Goal: Information Seeking & Learning: Compare options

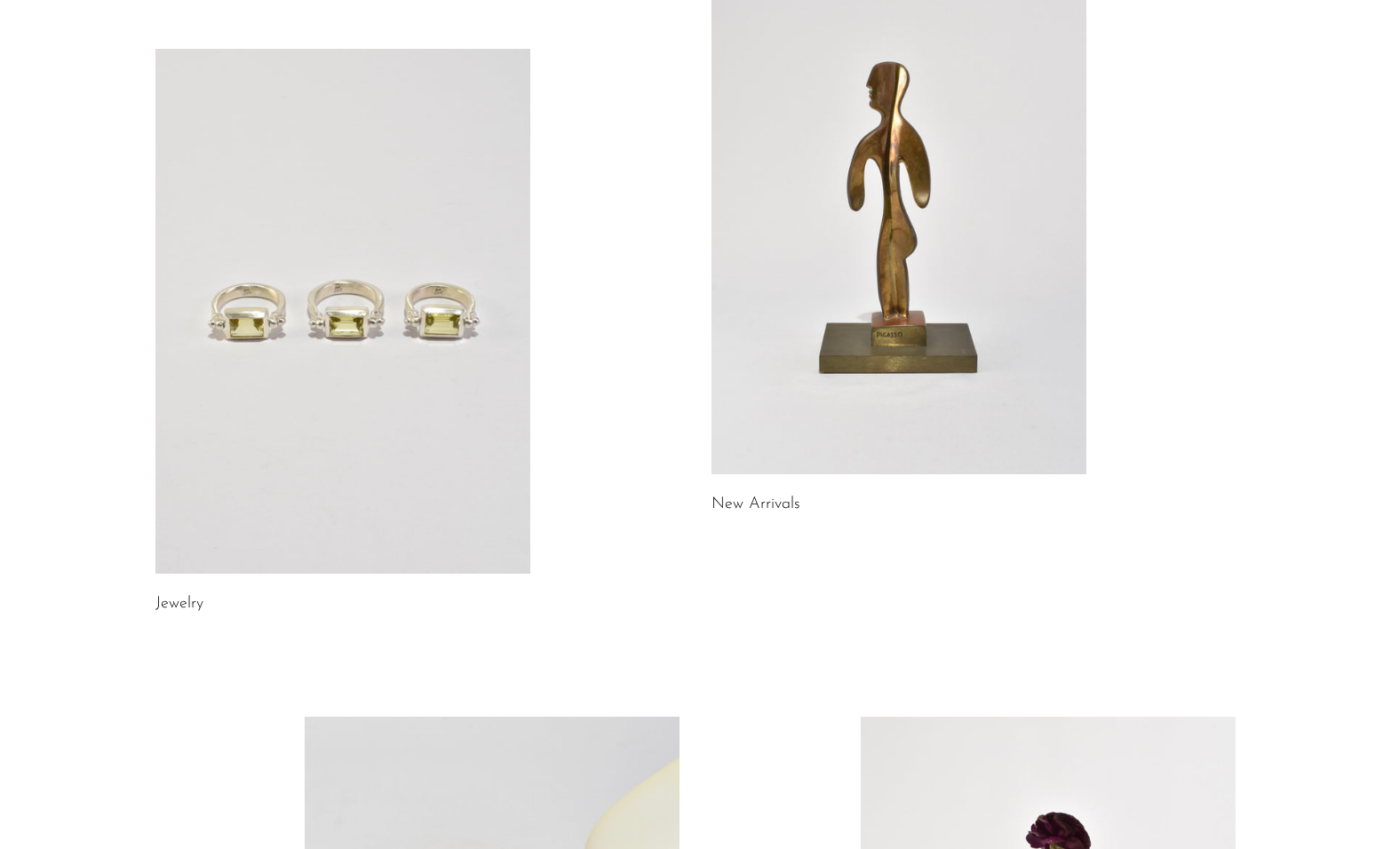
scroll to position [457, 0]
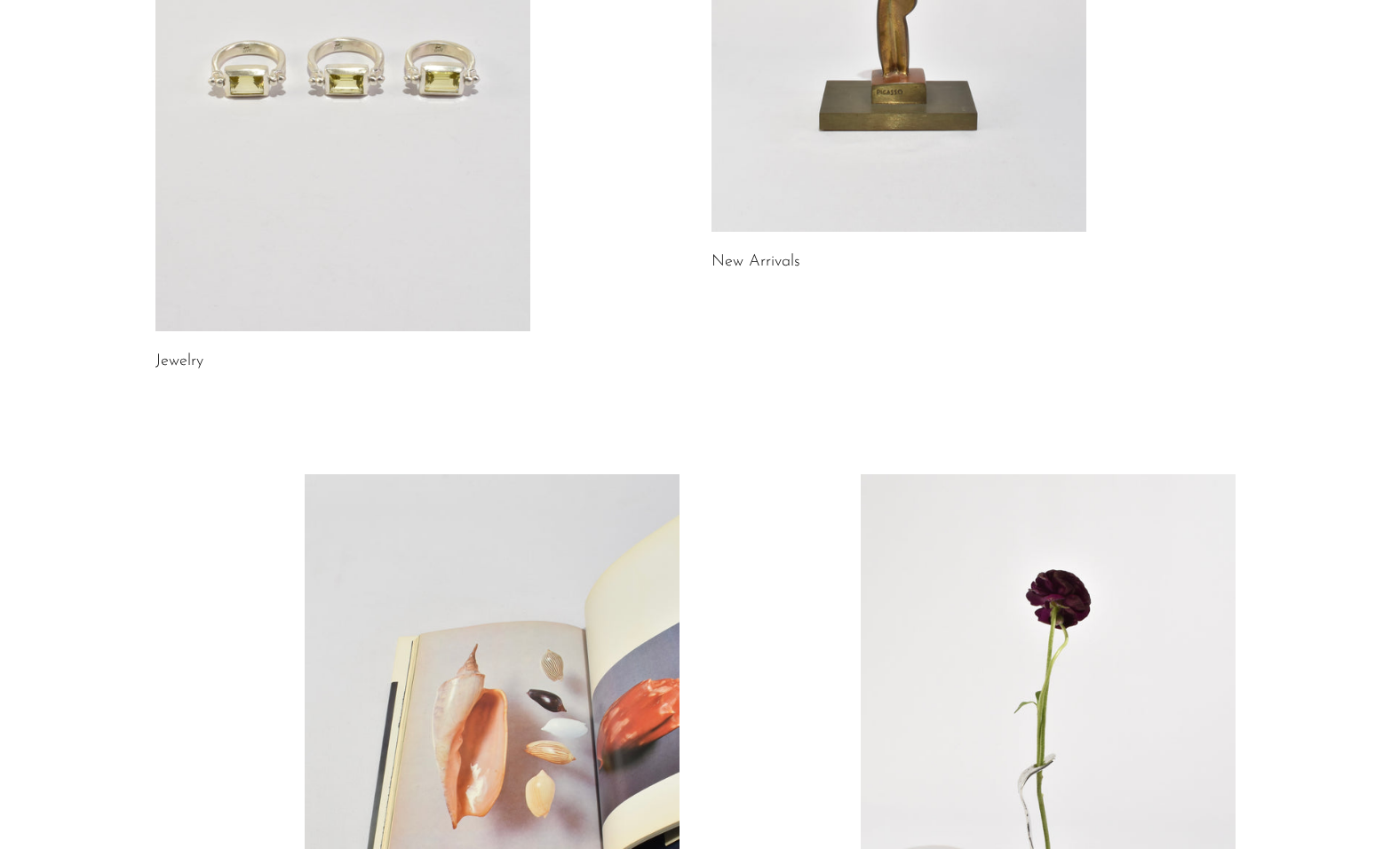
click at [389, 190] on link at bounding box center [342, 68] width 375 height 525
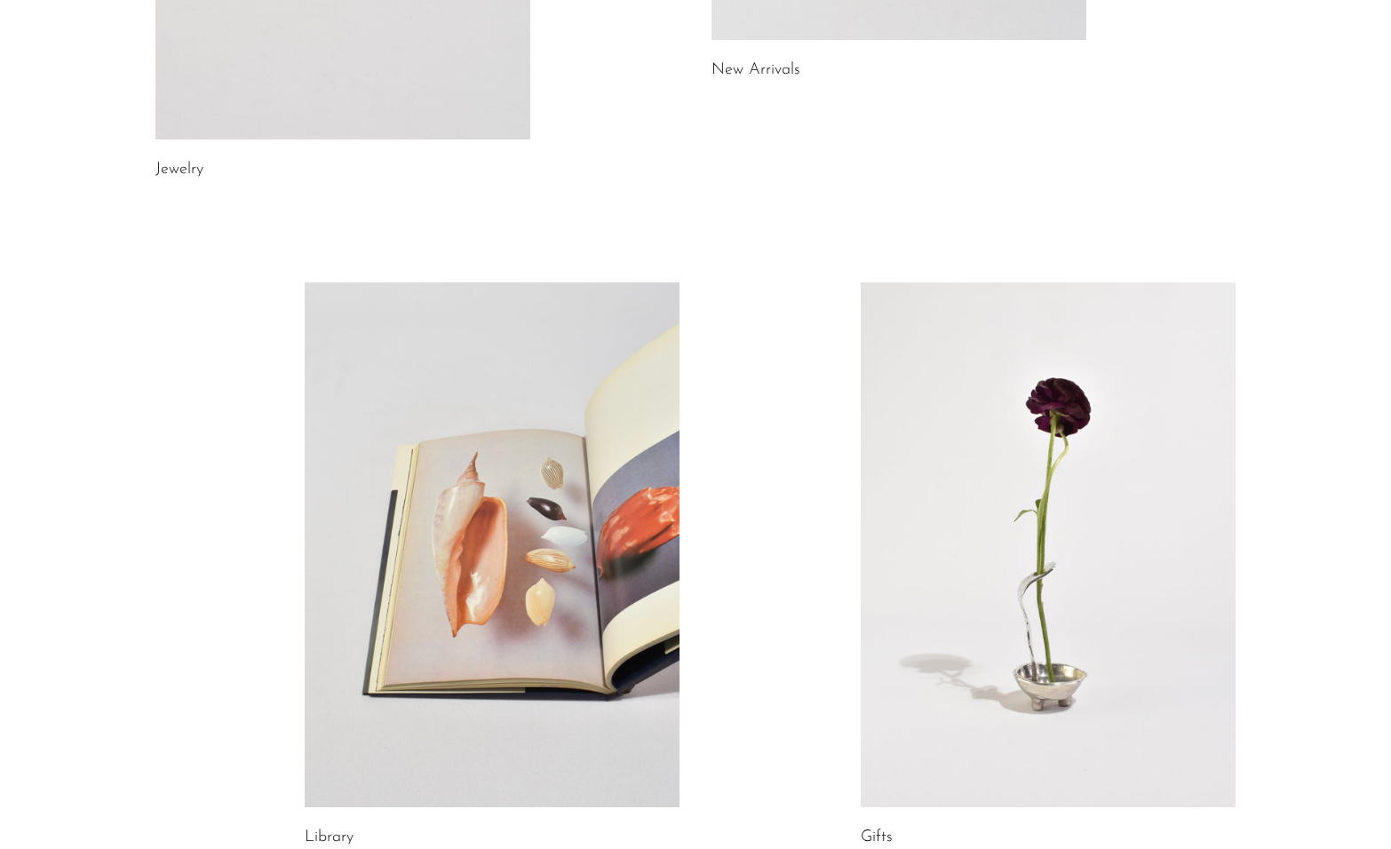
scroll to position [910, 0]
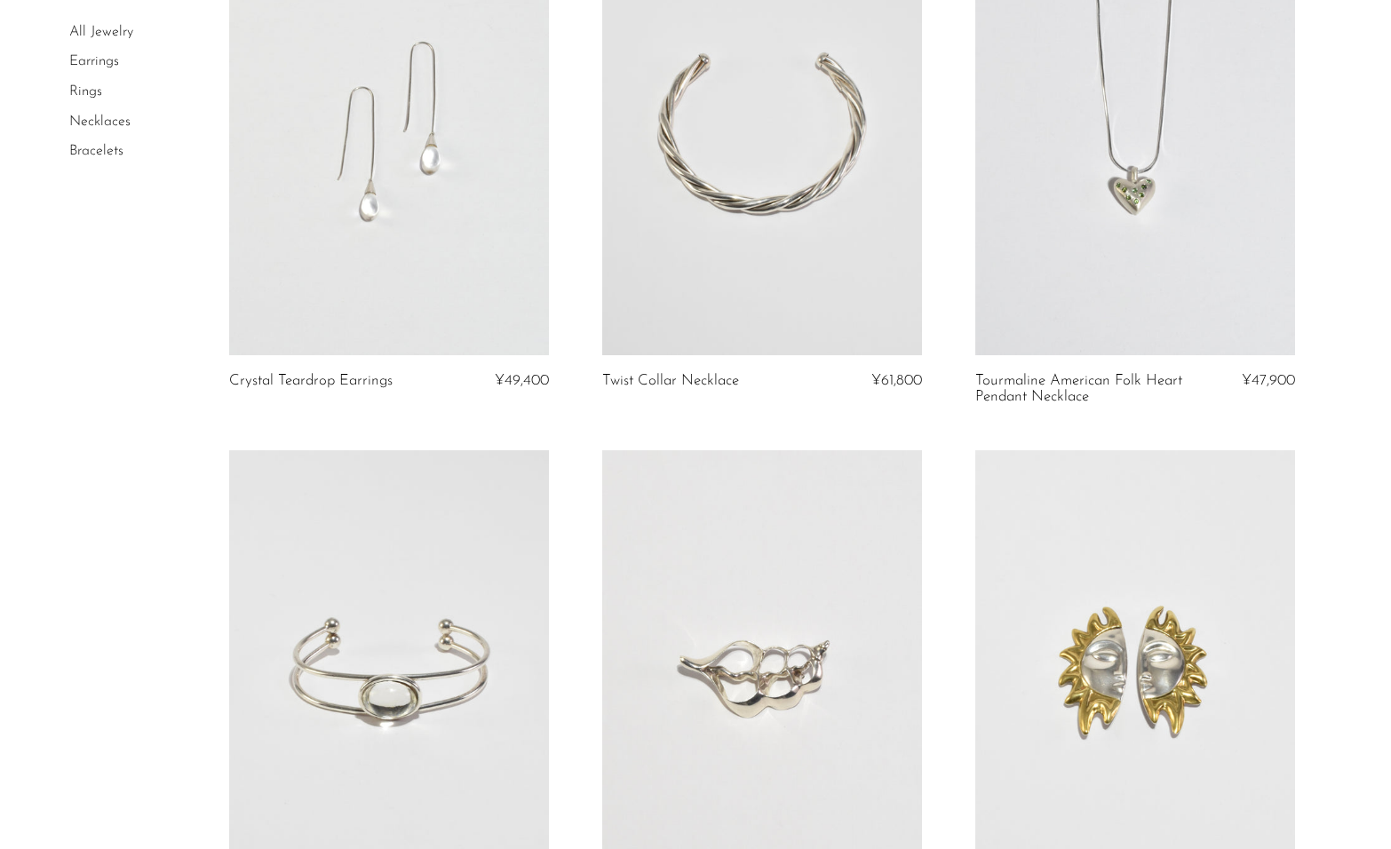
scroll to position [5846, 0]
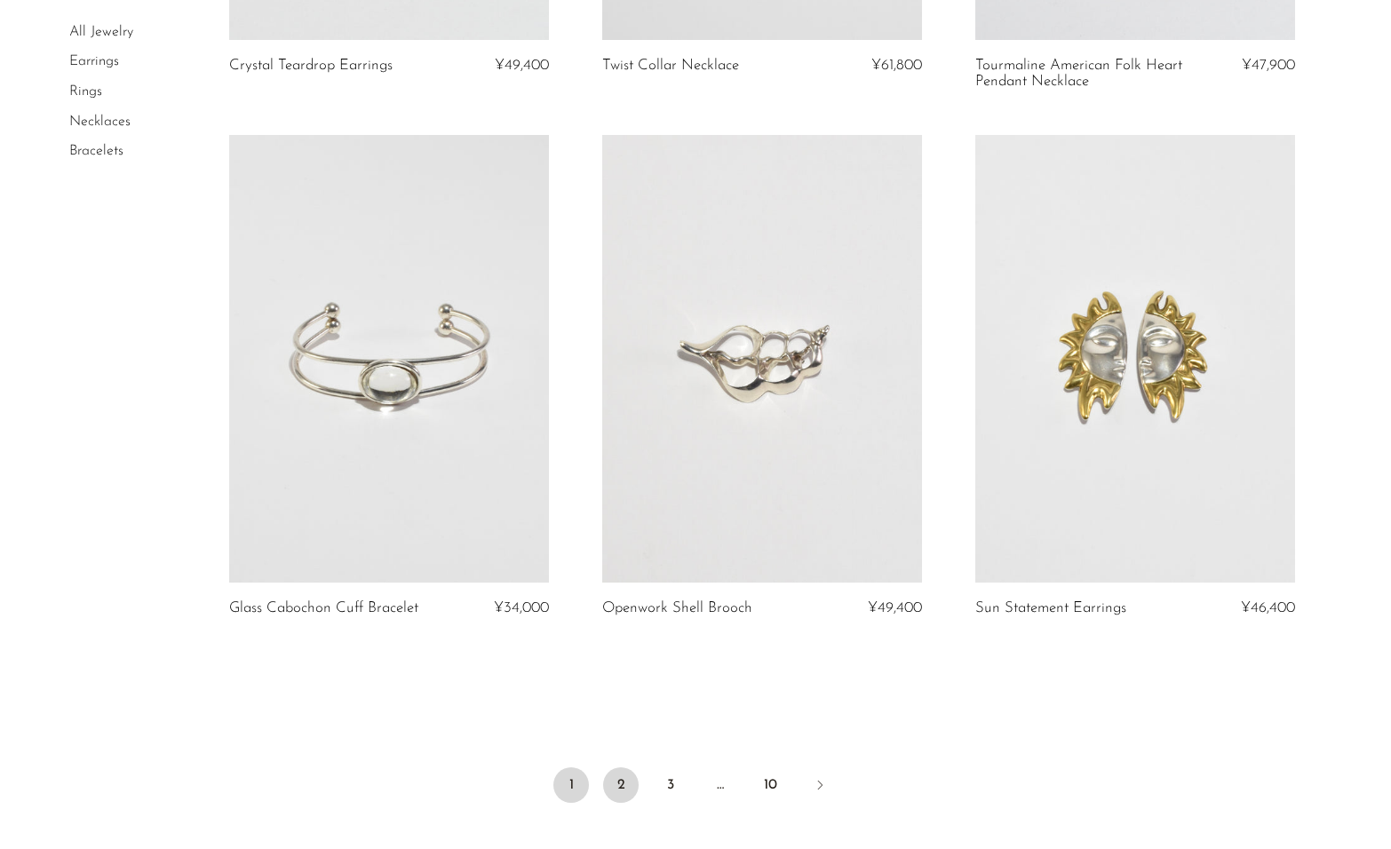
click at [619, 786] on link "2" at bounding box center [621, 785] width 36 height 36
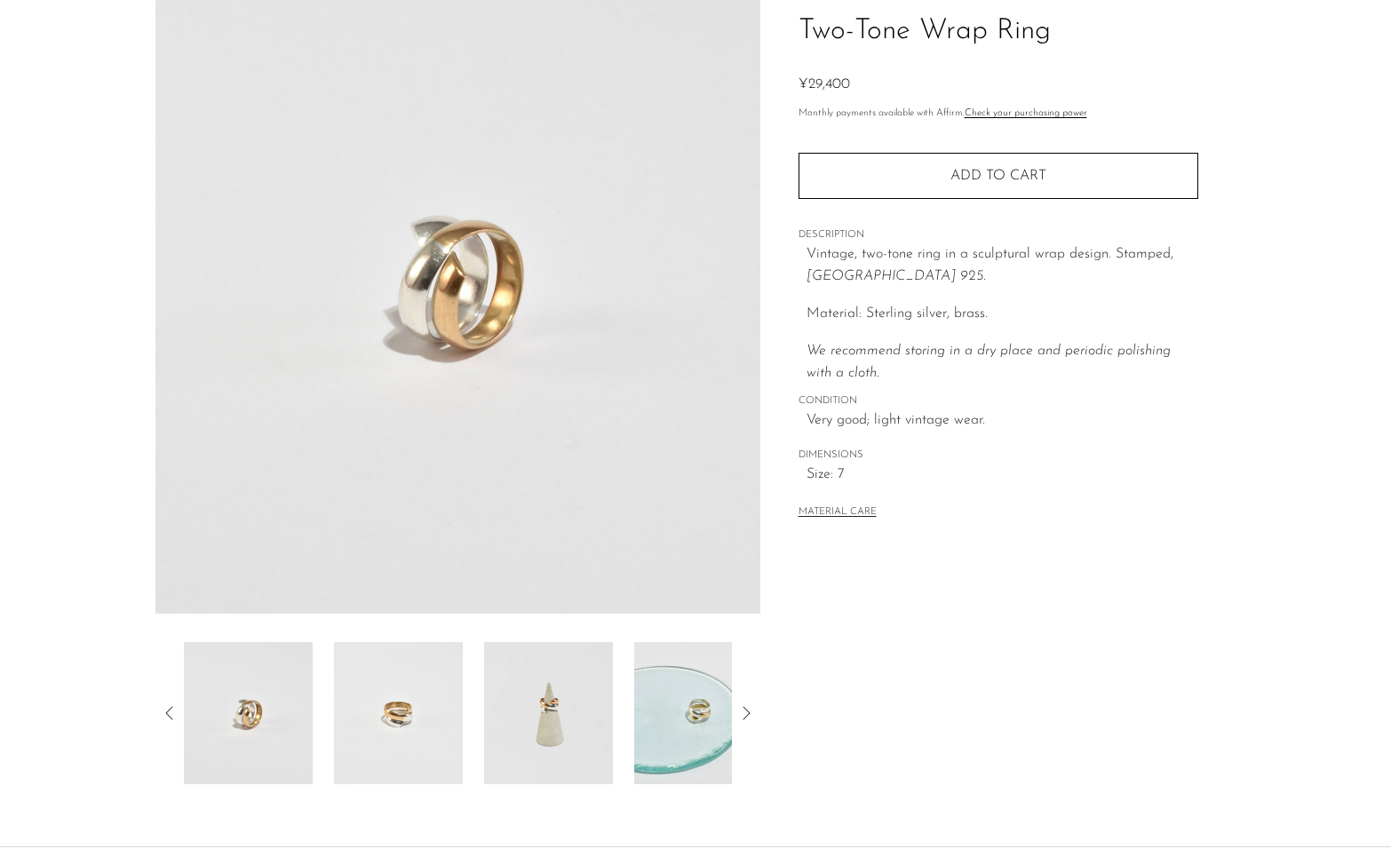
scroll to position [307, 0]
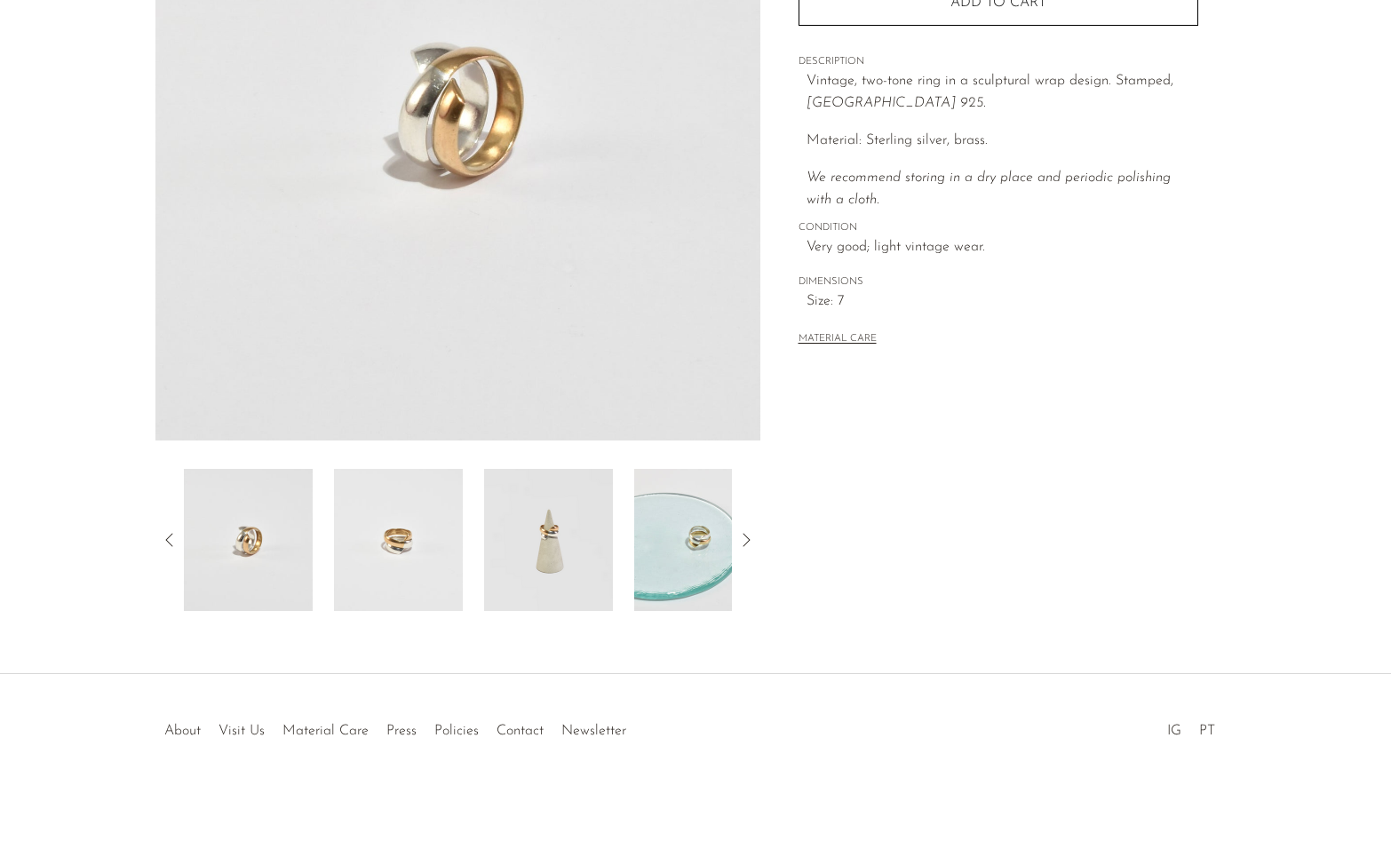
click at [549, 521] on img at bounding box center [548, 540] width 129 height 142
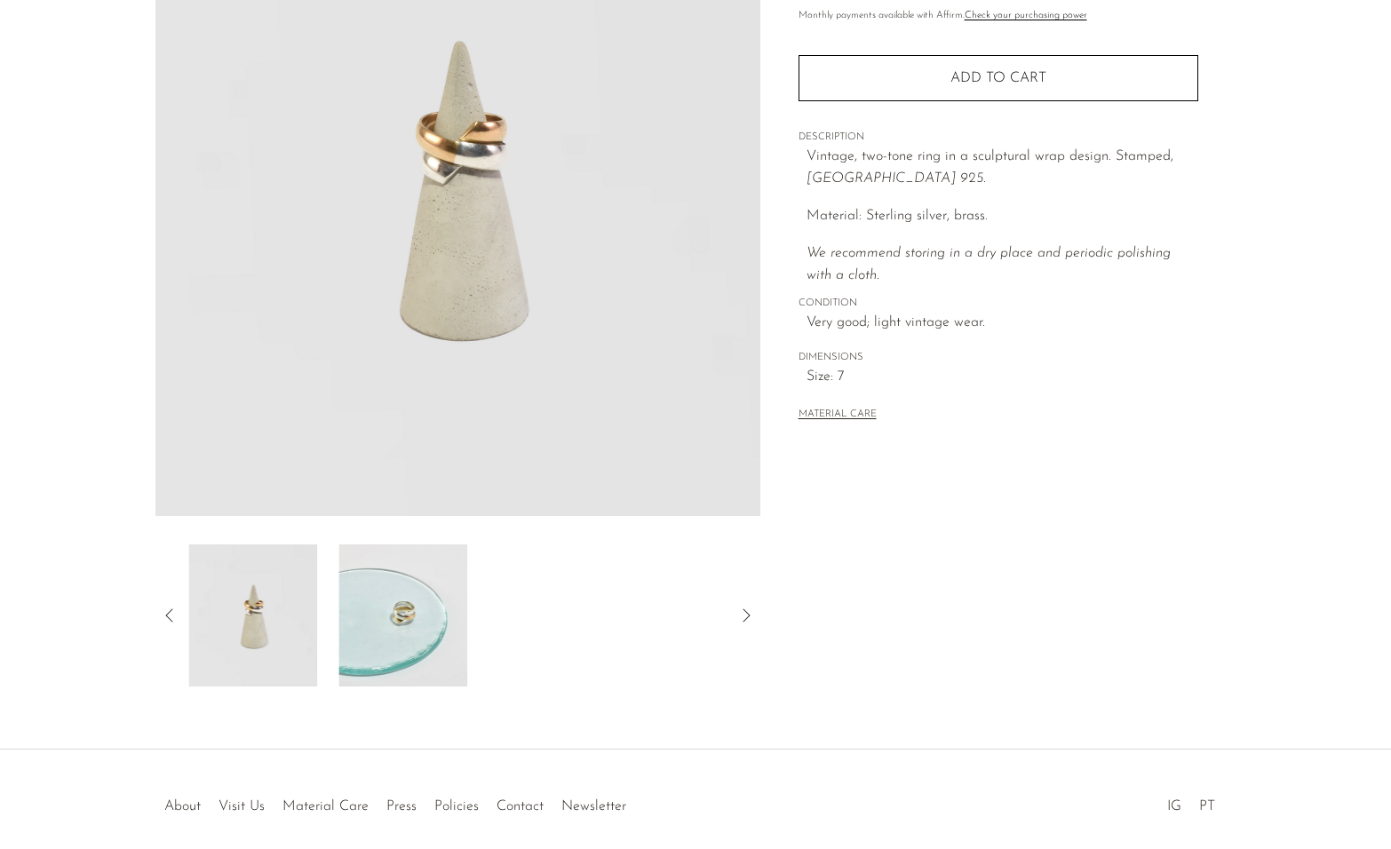
scroll to position [217, 0]
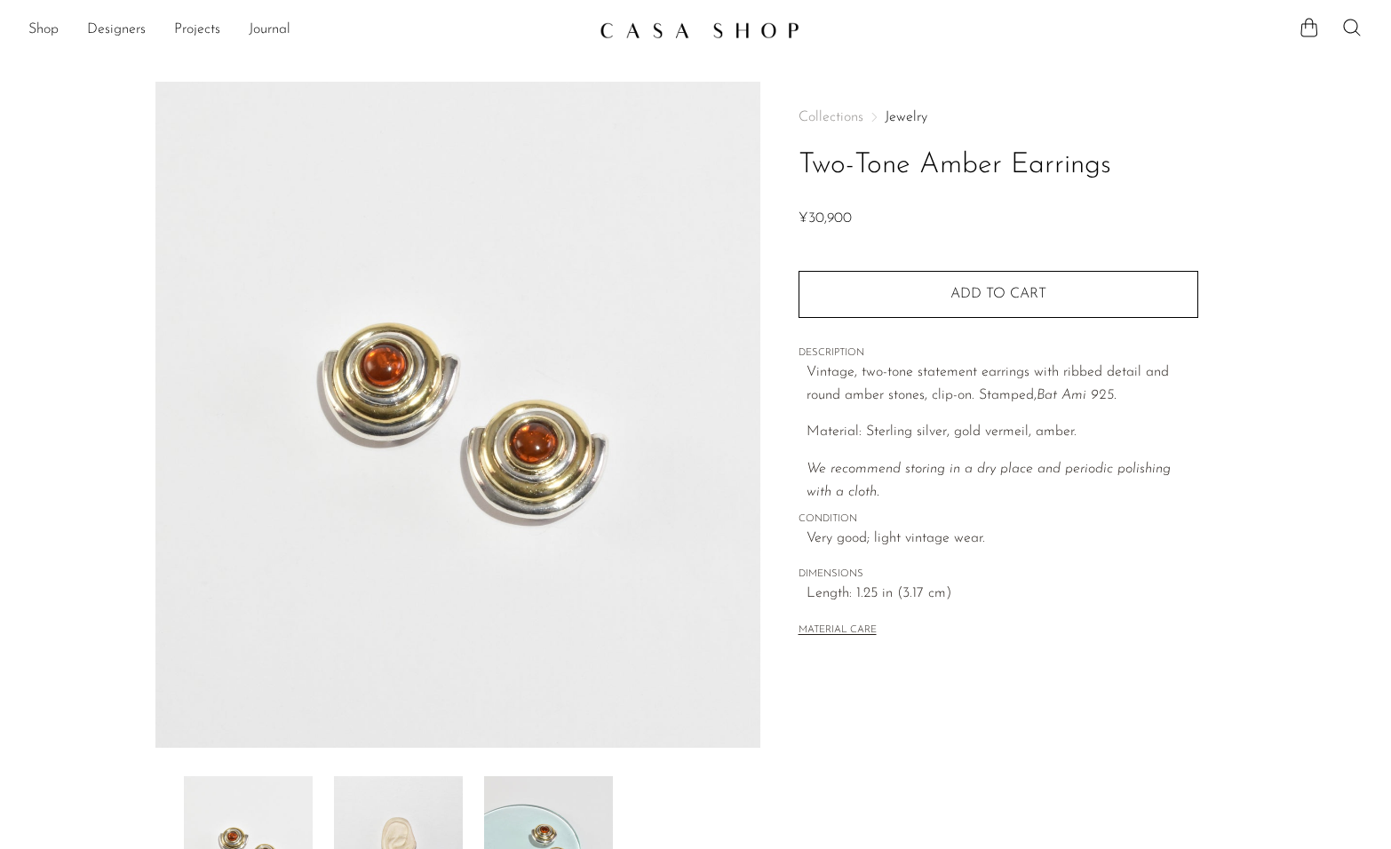
scroll to position [216, 0]
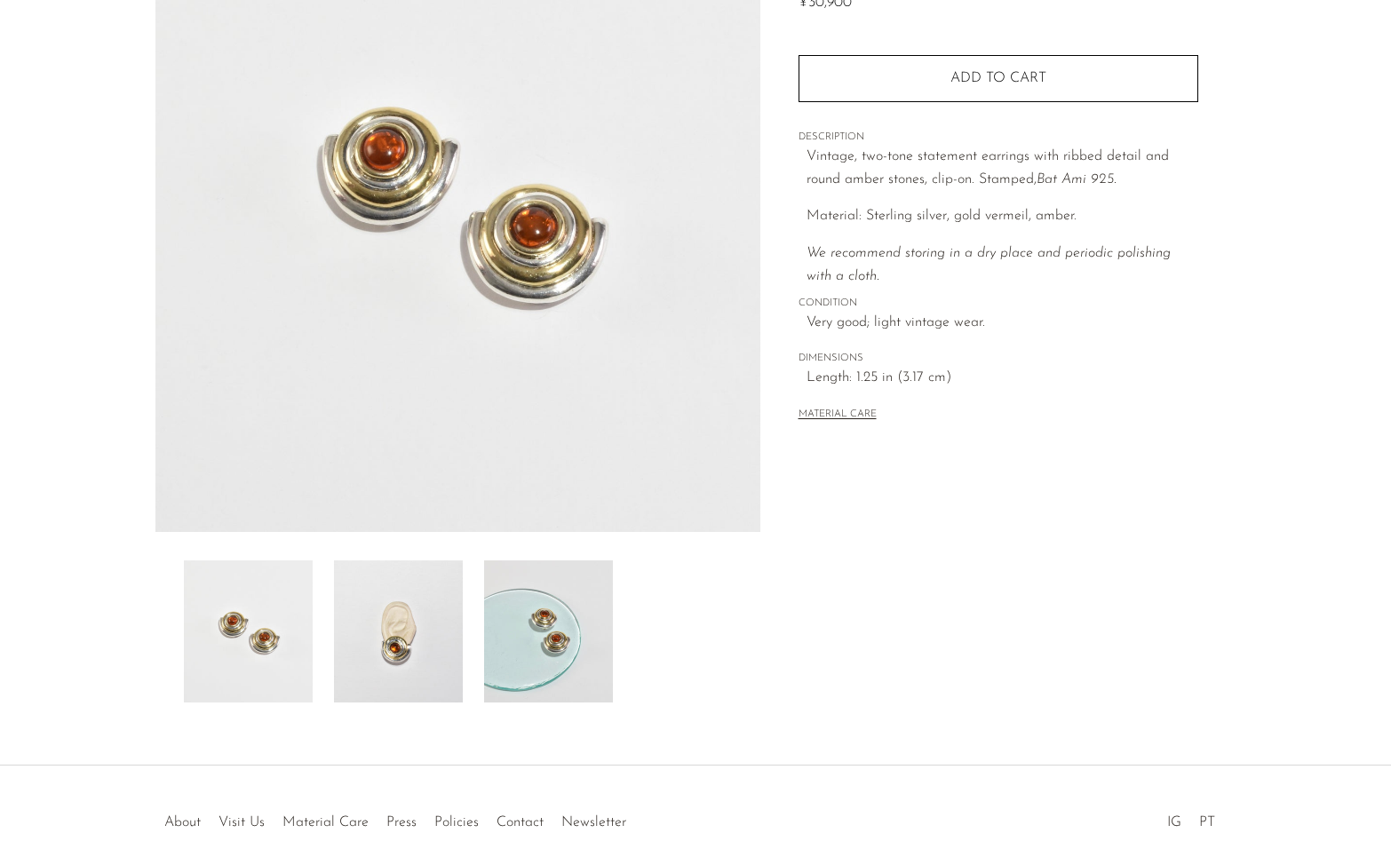
click at [560, 617] on img at bounding box center [548, 631] width 129 height 142
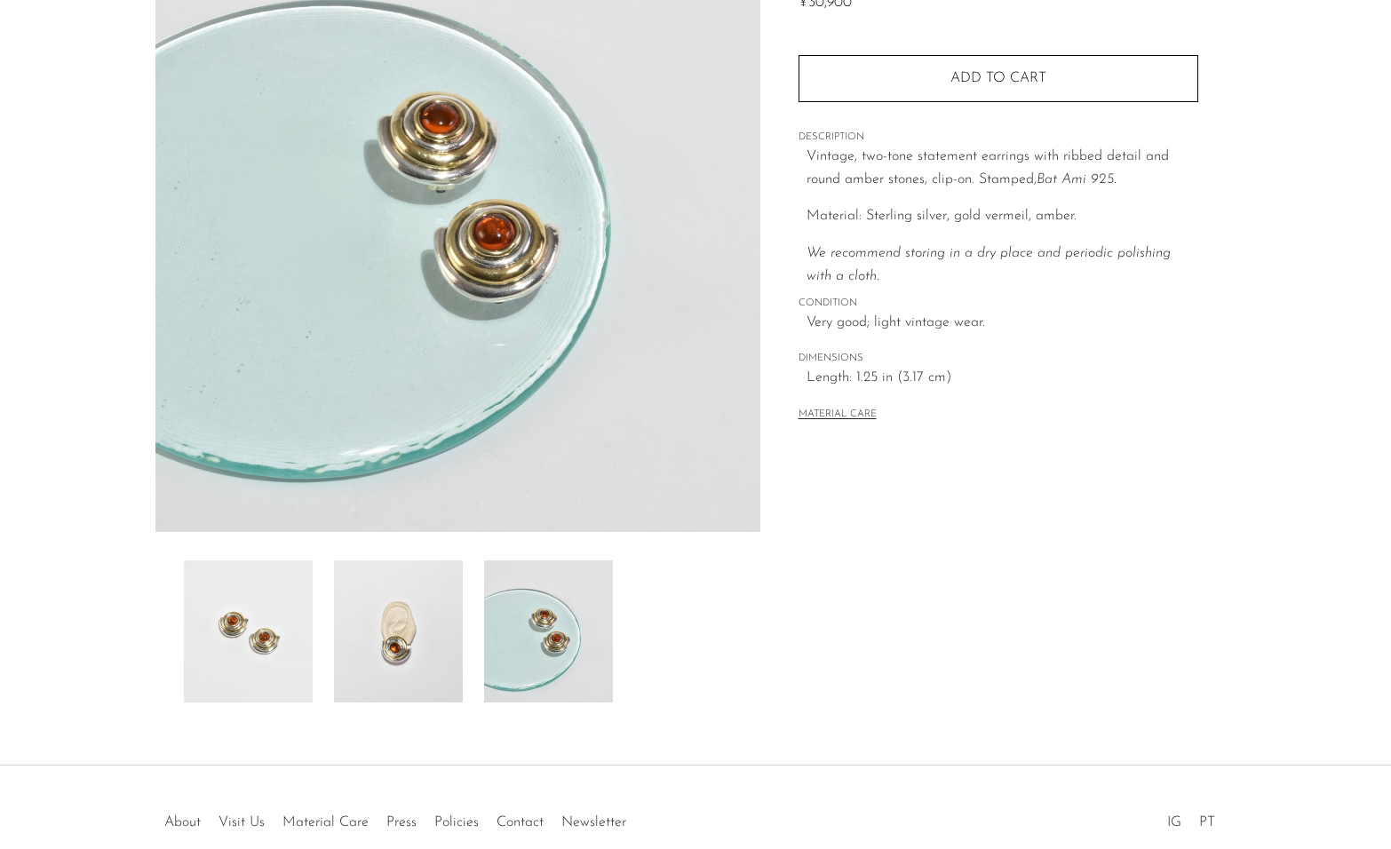
click at [403, 653] on img at bounding box center [398, 631] width 129 height 142
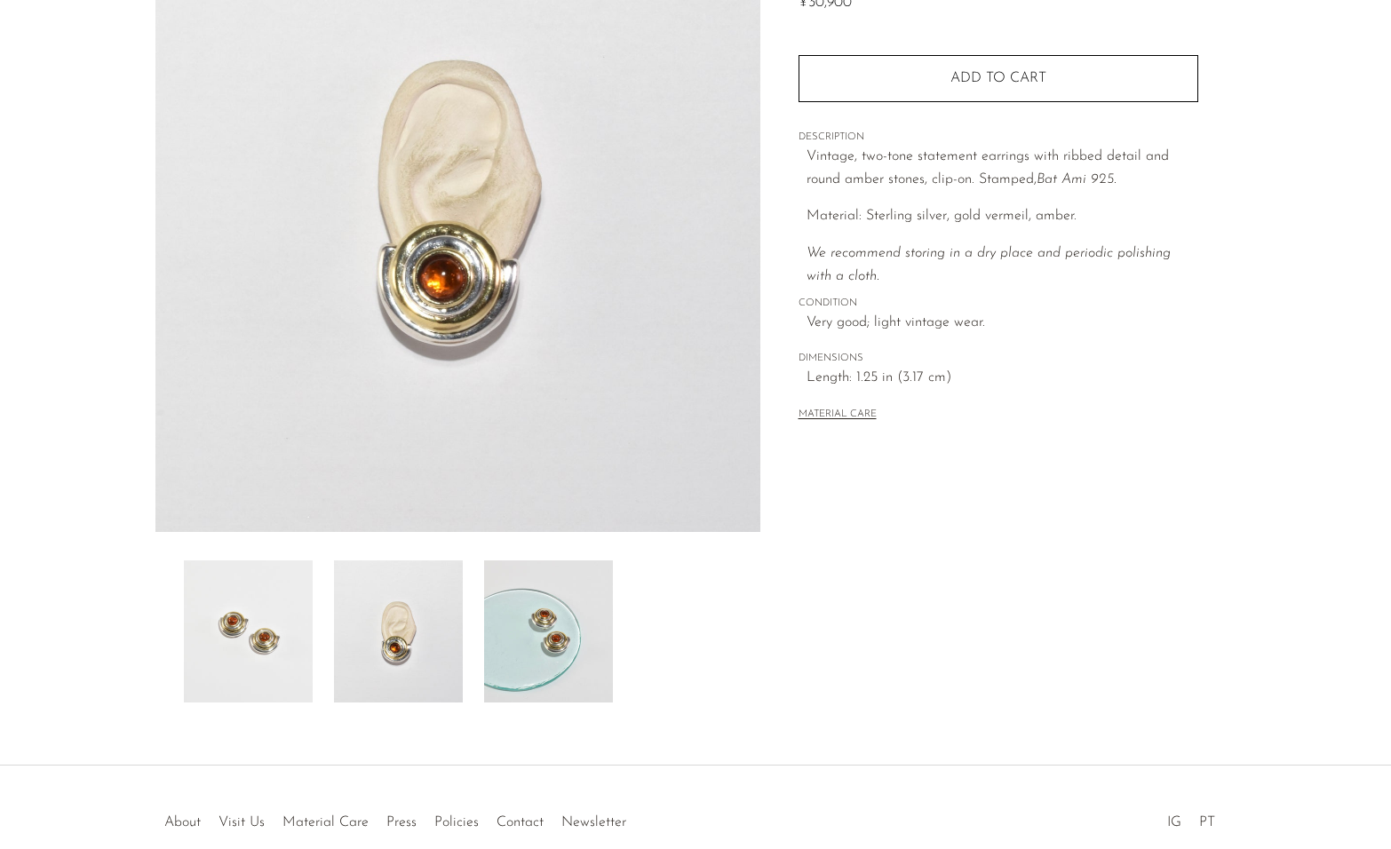
scroll to position [307, 0]
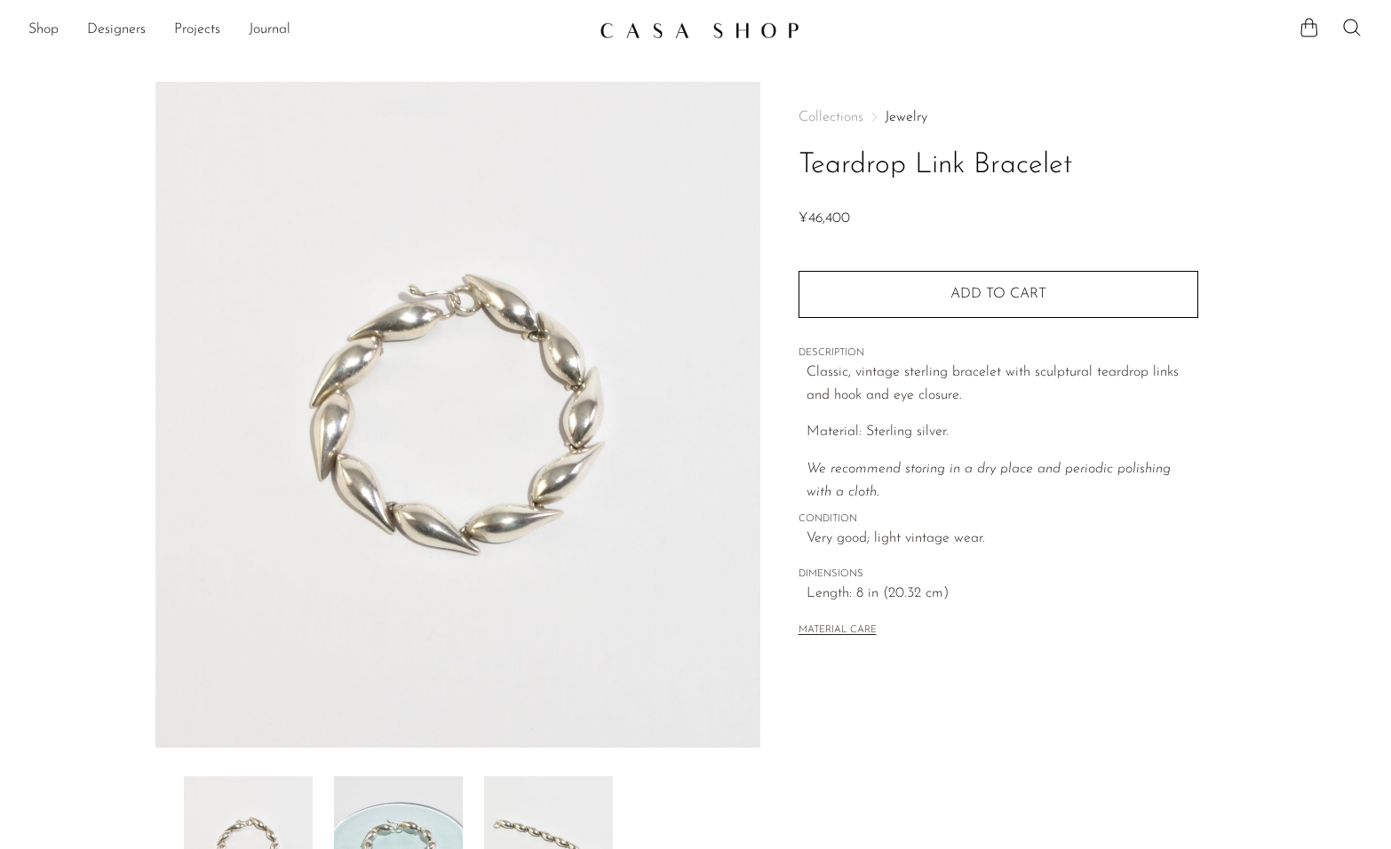
scroll to position [205, 0]
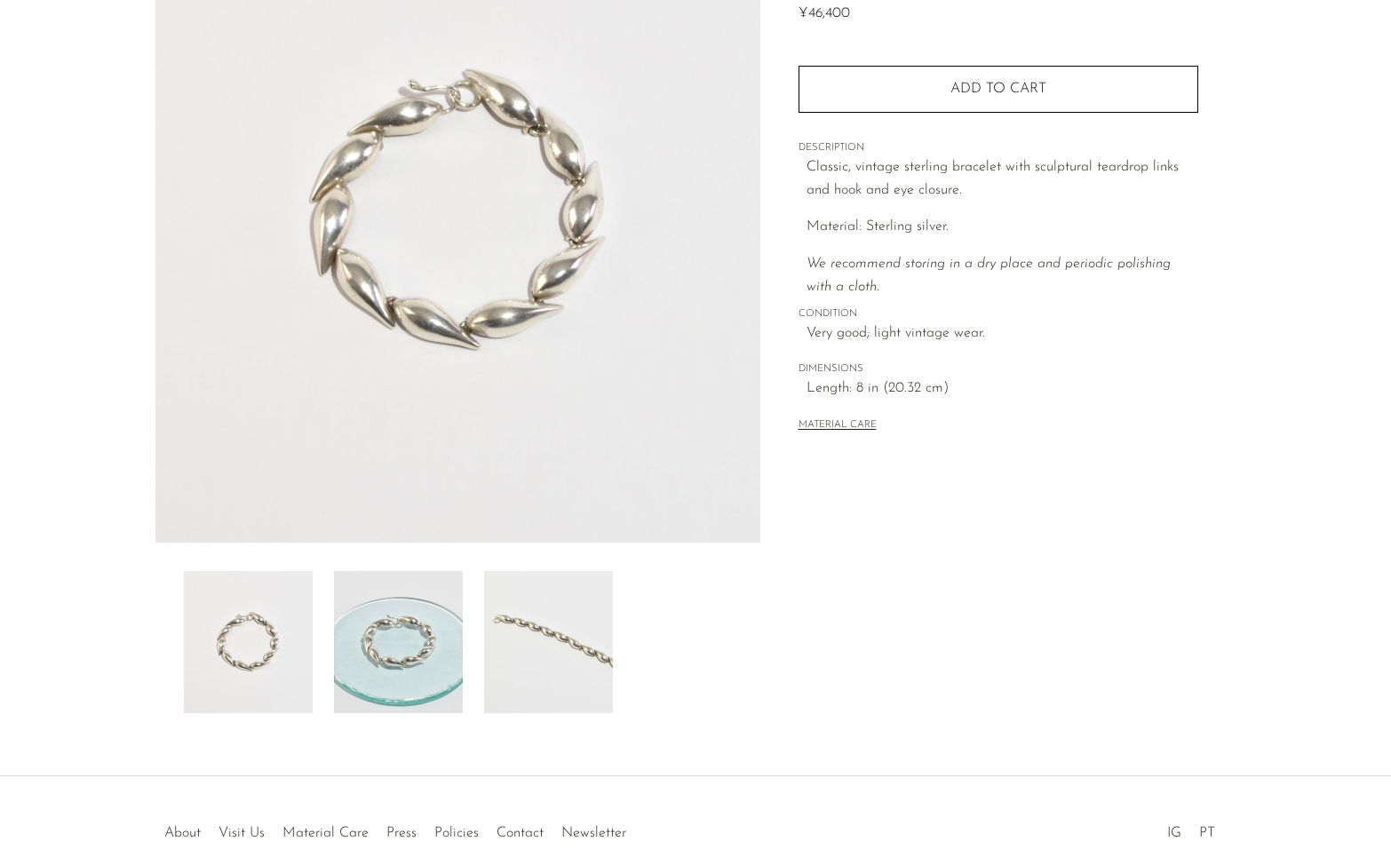
click at [394, 630] on img at bounding box center [398, 642] width 129 height 142
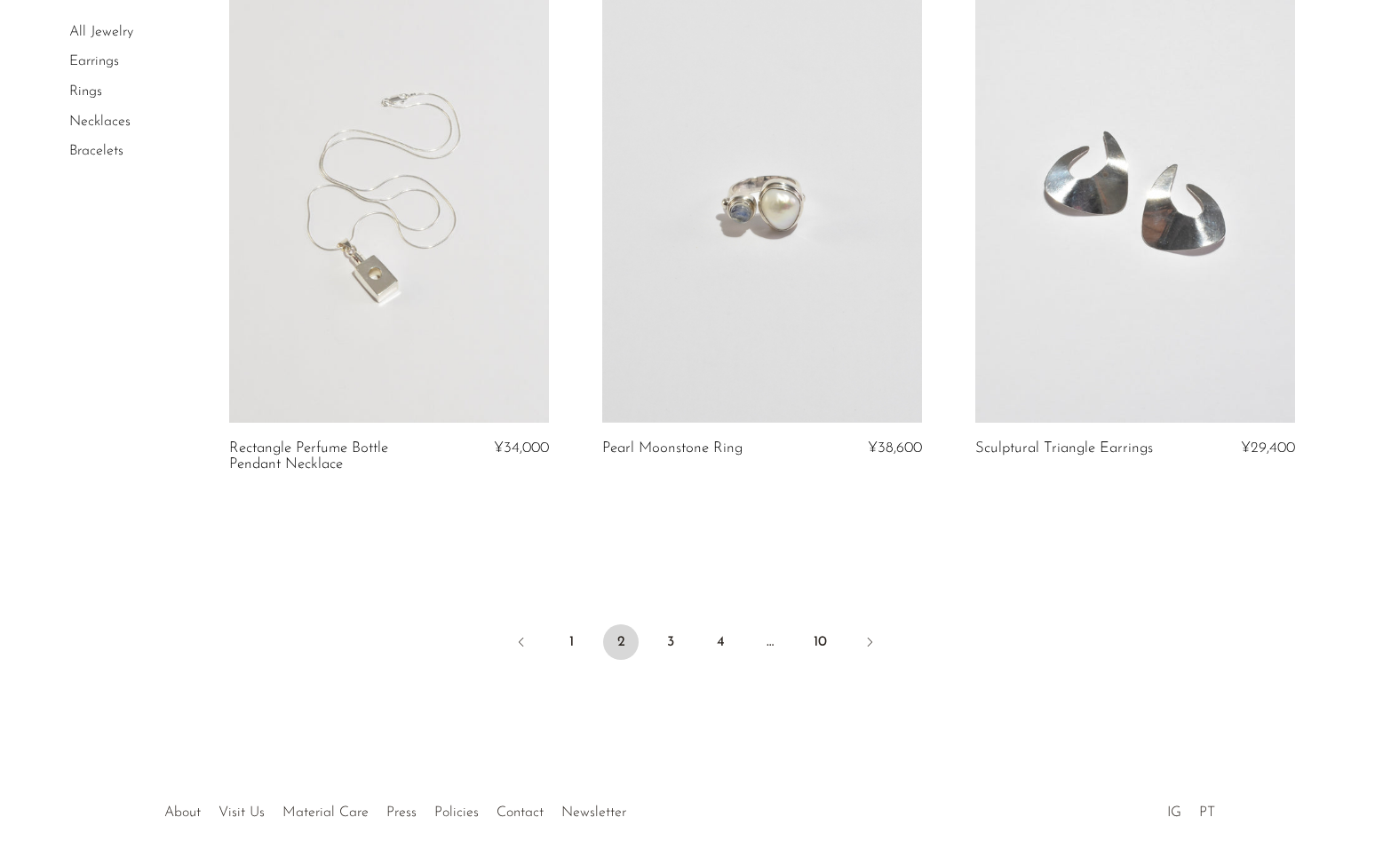
scroll to position [6090, 0]
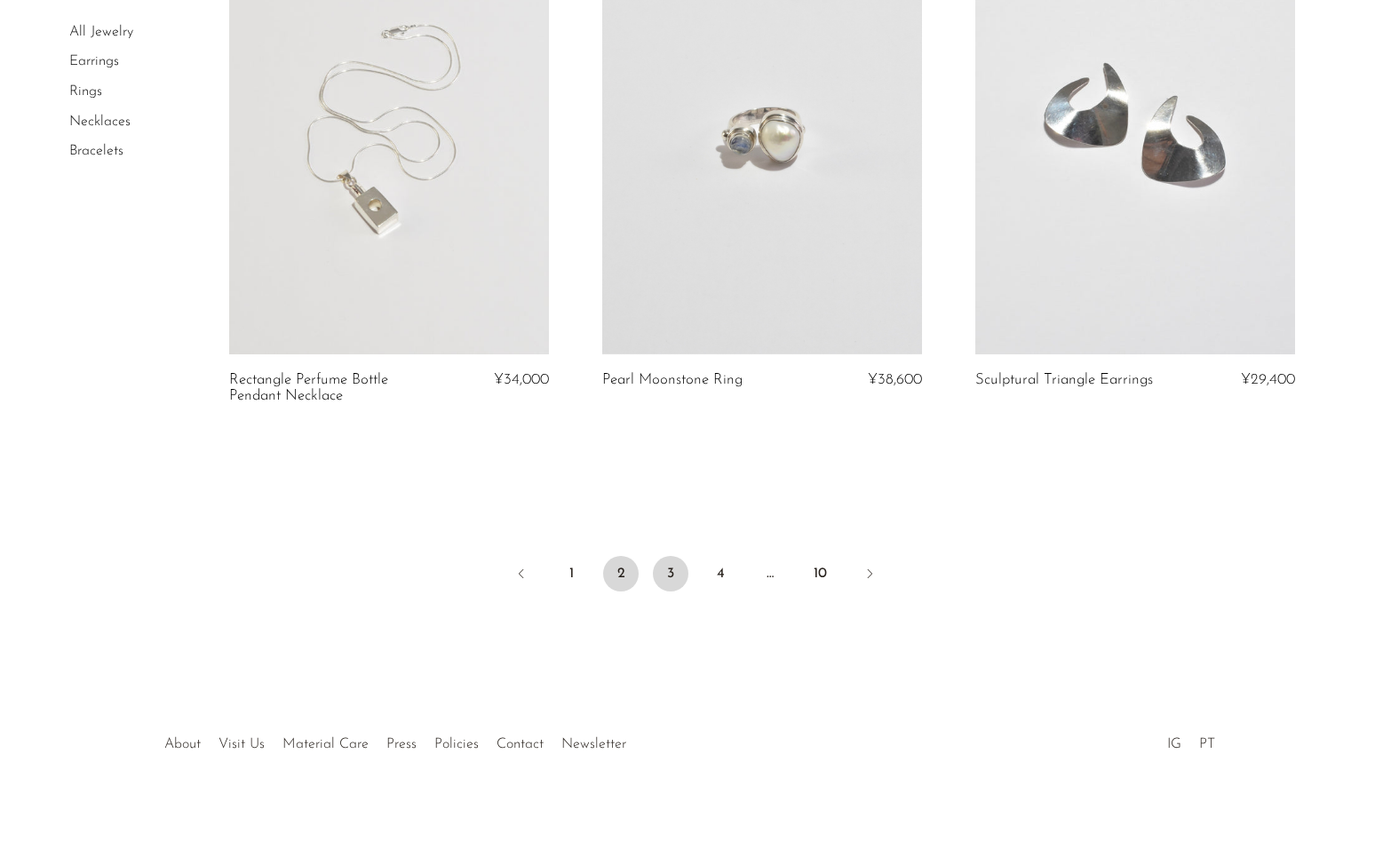
click at [681, 572] on link "3" at bounding box center [671, 574] width 36 height 36
